Goal: Transaction & Acquisition: Purchase product/service

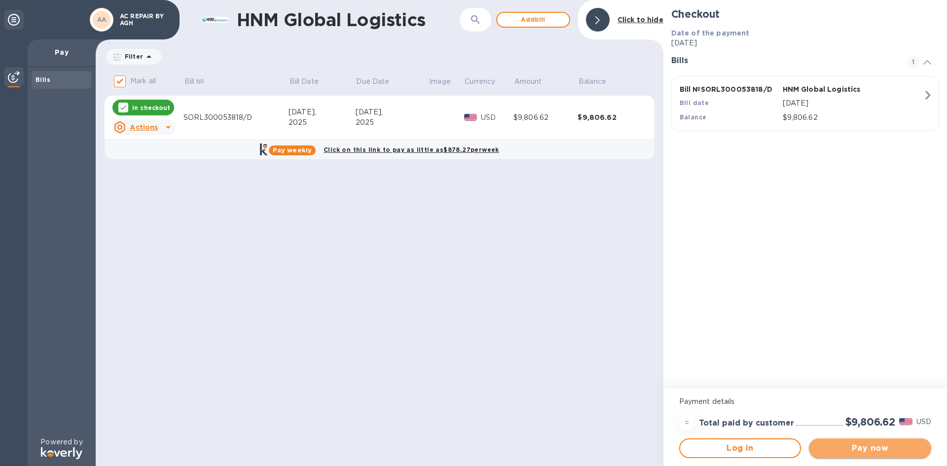
click at [834, 451] on span "Pay now" at bounding box center [870, 448] width 107 height 12
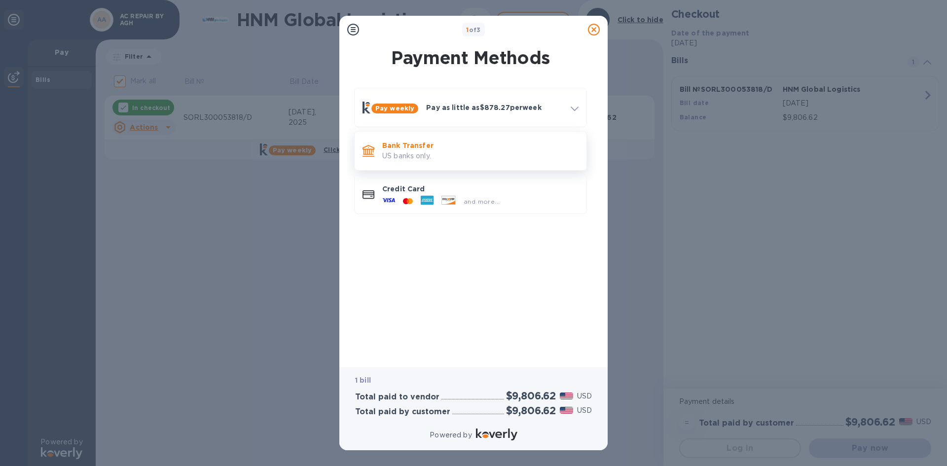
click at [404, 151] on p "US banks only." at bounding box center [480, 156] width 196 height 10
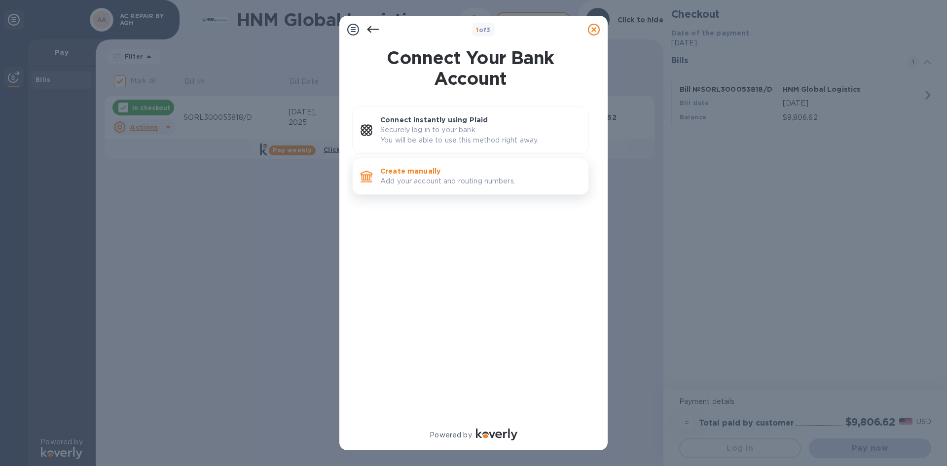
click at [436, 179] on p "Add your account and routing numbers." at bounding box center [480, 181] width 200 height 10
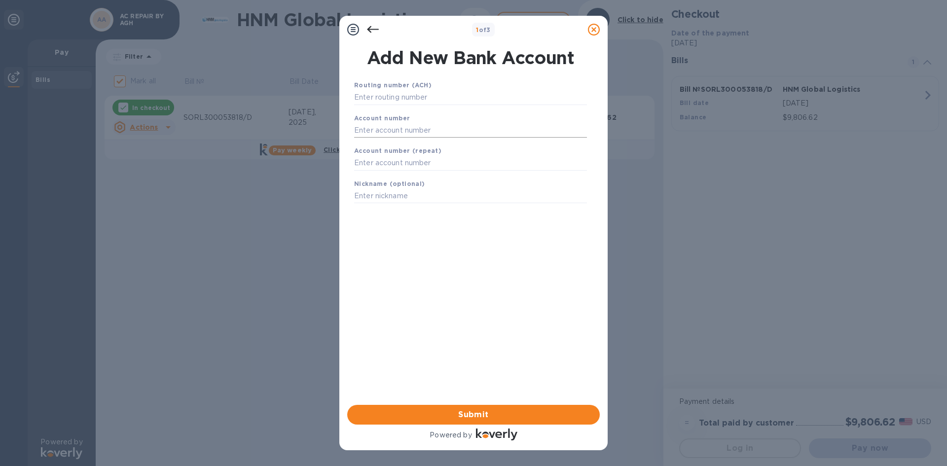
click at [367, 131] on input "text" at bounding box center [470, 130] width 233 height 15
paste input "895239090"
type input "895239090"
click at [367, 164] on input "text" at bounding box center [470, 163] width 233 height 15
paste input "895239090"
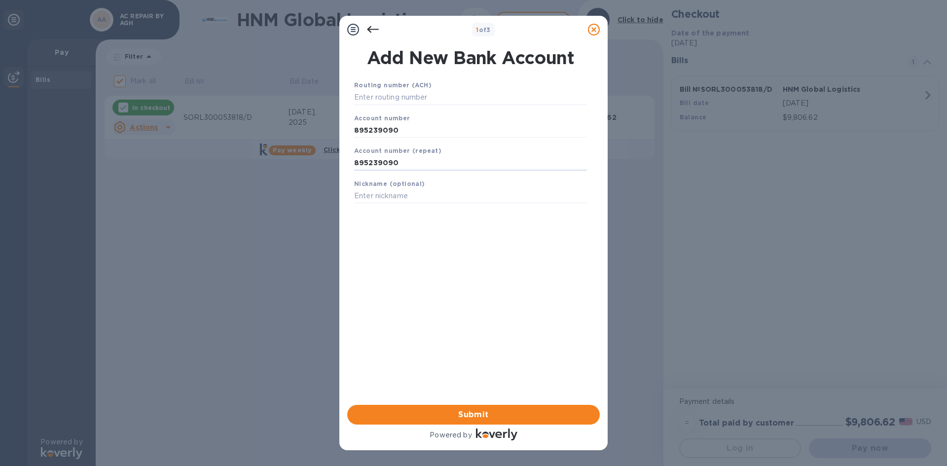
type input "895239090"
click at [383, 93] on input "text" at bounding box center [470, 97] width 233 height 15
paste input "267084131"
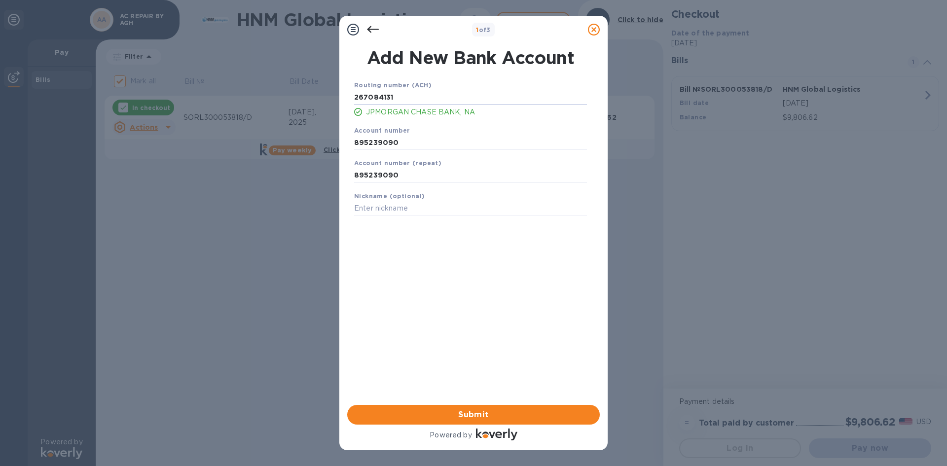
type input "267084131"
click at [443, 296] on div "Routing number (ACH) [US_BANK_ROUTING_MICR] JPMORGAN CHASE BANK, NA Account num…" at bounding box center [470, 229] width 253 height 315
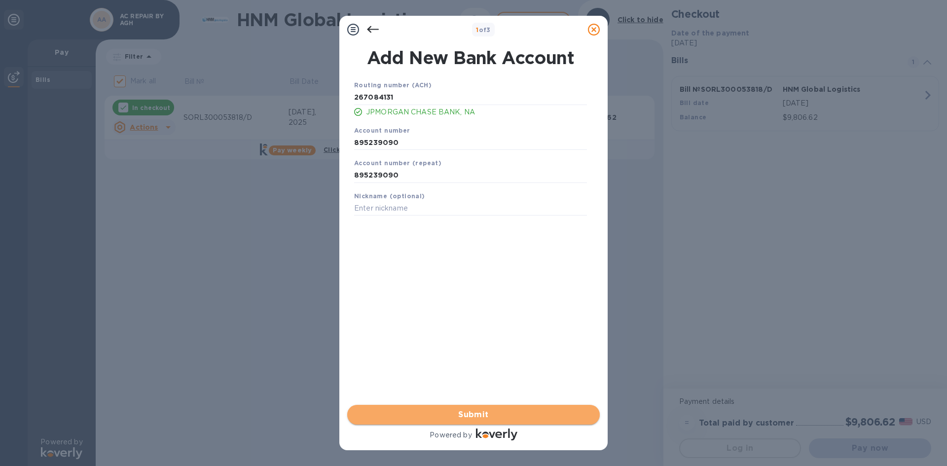
click at [483, 415] on span "Submit" at bounding box center [473, 415] width 237 height 12
